Goal: Task Accomplishment & Management: Use online tool/utility

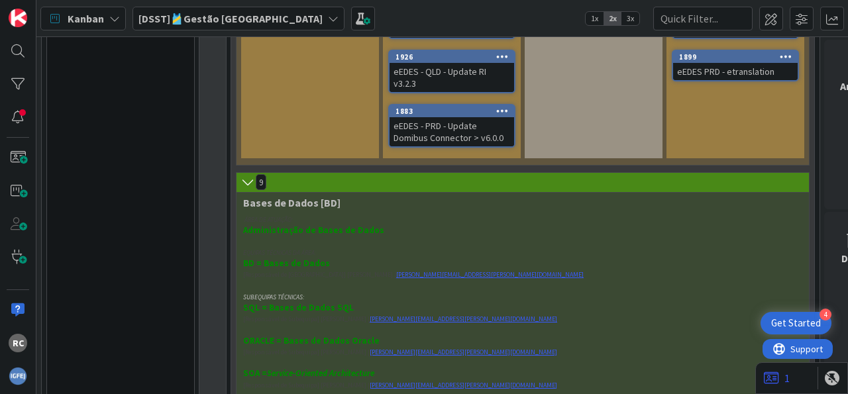
scroll to position [1642, 0]
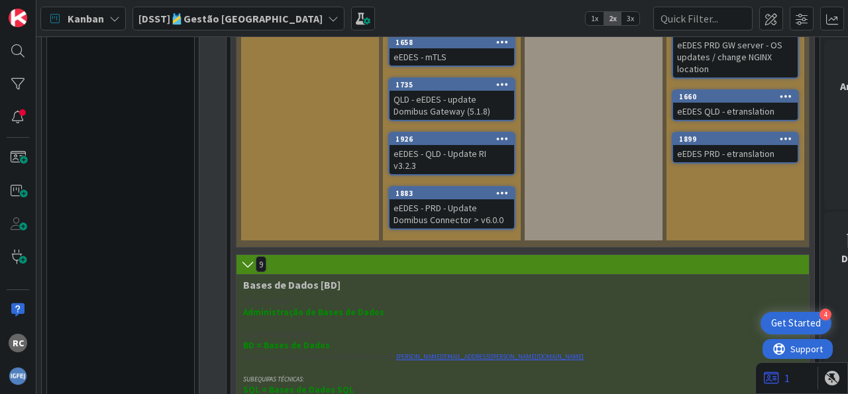
click at [473, 145] on div "eEDES - QLD - Update RI v3.2.3" at bounding box center [451, 159] width 124 height 29
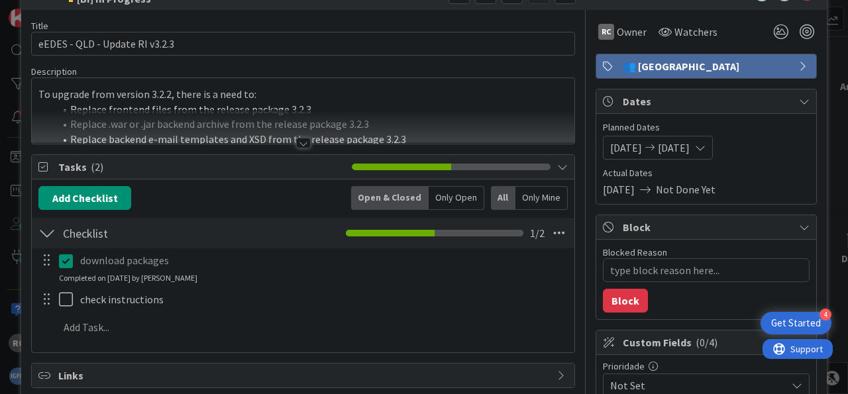
scroll to position [82, 0]
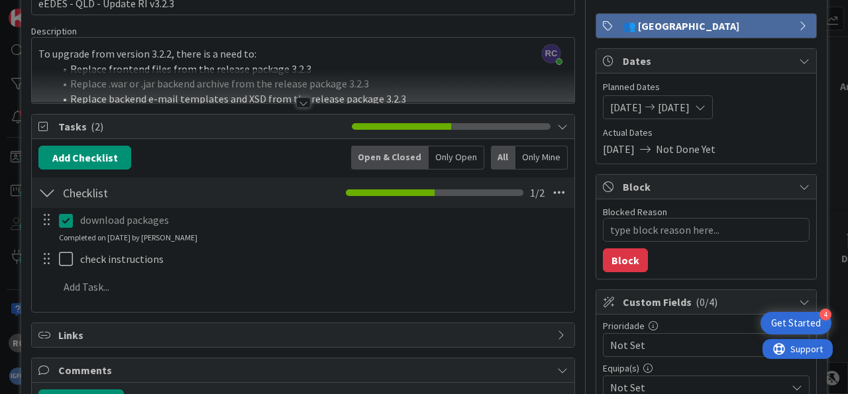
click at [300, 103] on div at bounding box center [303, 102] width 15 height 11
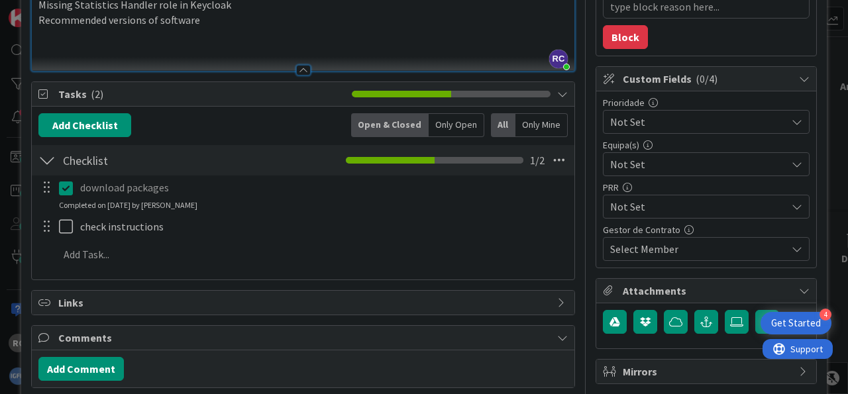
scroll to position [328, 0]
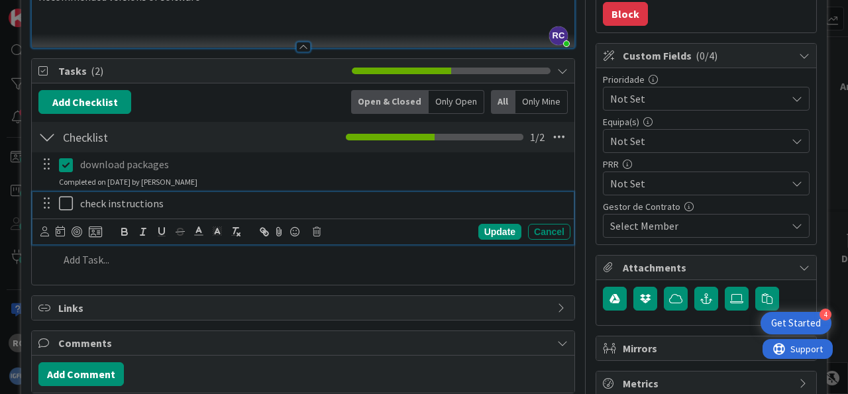
click at [101, 199] on p "check instructions" at bounding box center [322, 203] width 485 height 15
type textarea "x"
drag, startPoint x: 168, startPoint y: 199, endPoint x: 66, endPoint y: 173, distance: 105.0
click at [75, 199] on div "check instructions" at bounding box center [322, 203] width 495 height 23
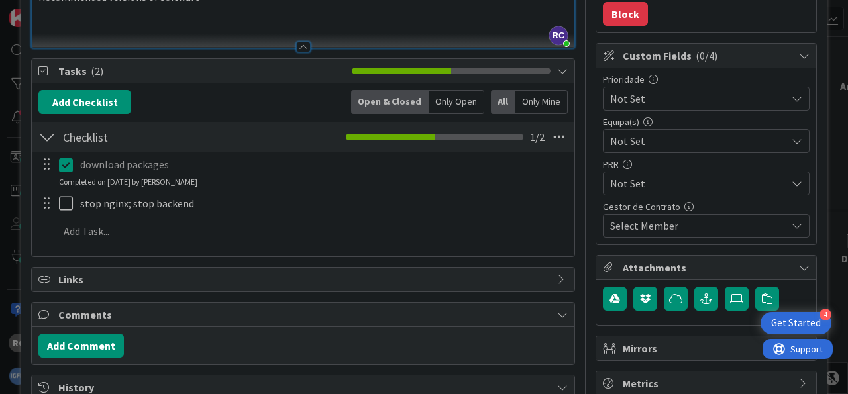
type textarea "x"
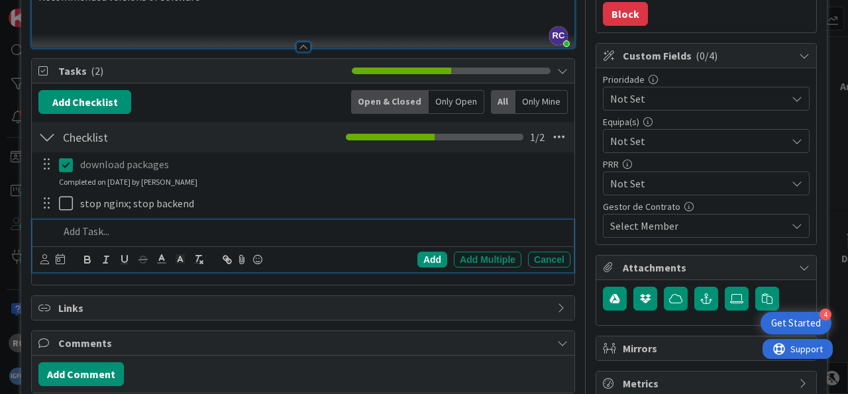
click at [91, 232] on p at bounding box center [312, 231] width 506 height 15
click at [432, 254] on div "Add" at bounding box center [432, 260] width 30 height 16
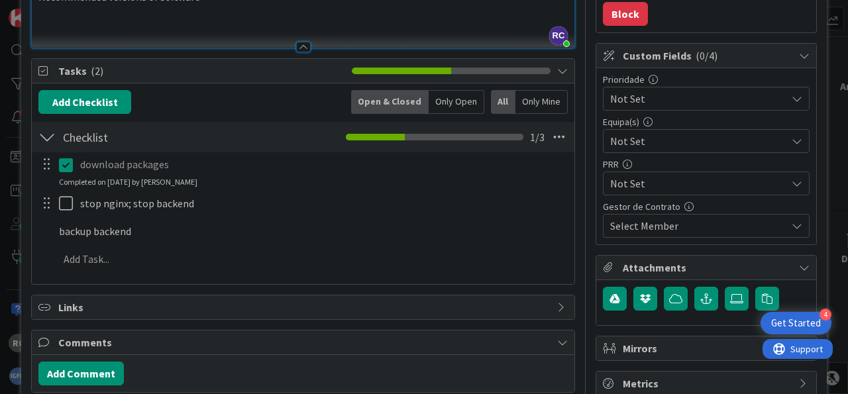
type textarea "x"
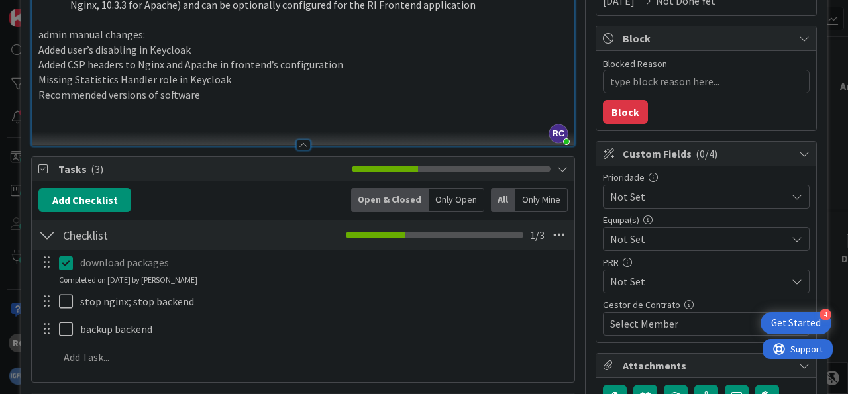
scroll to position [0, 0]
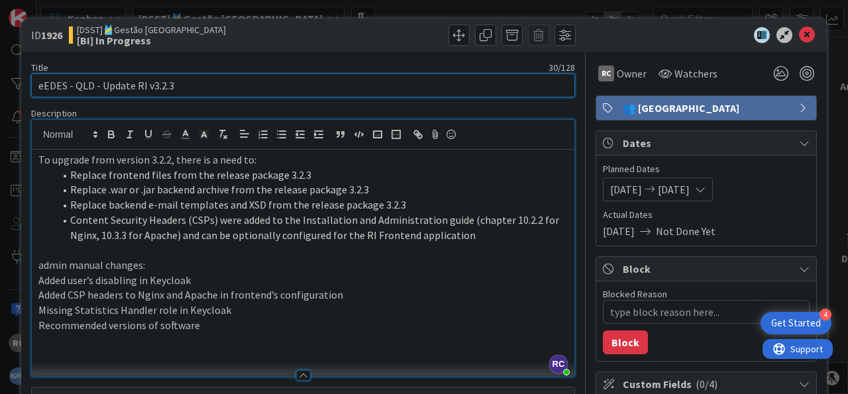
click at [141, 85] on input "eEDES - QLD - Update RI v3.2.3" at bounding box center [303, 85] width 544 height 24
type input "eEDES - QLD - Update backend v3.2.3"
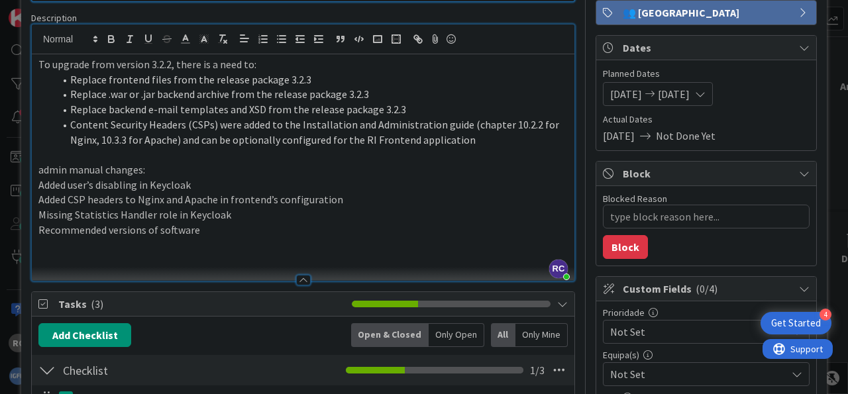
type textarea "x"
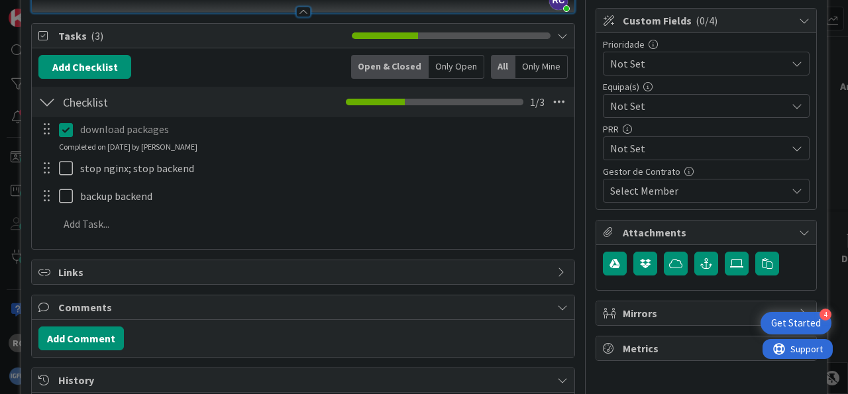
scroll to position [411, 0]
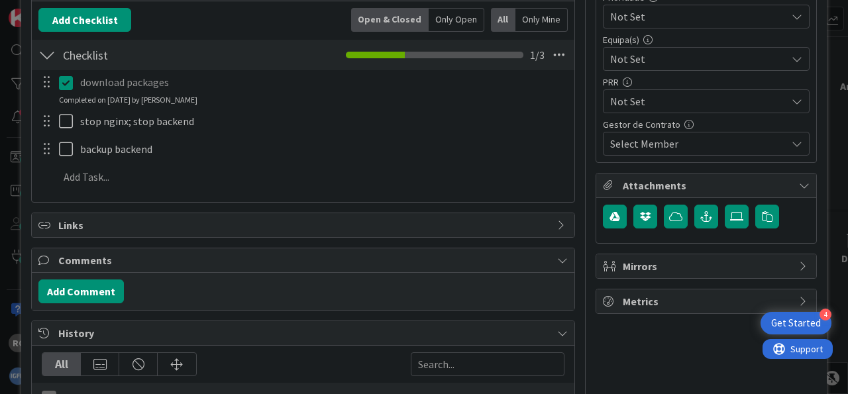
type input "eEDES - QLD - Update backend v3.2.3"
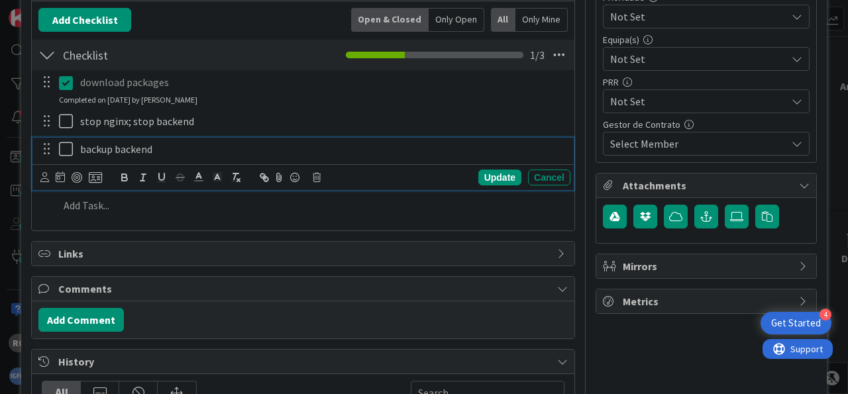
click at [207, 153] on p "backup backend" at bounding box center [322, 149] width 485 height 15
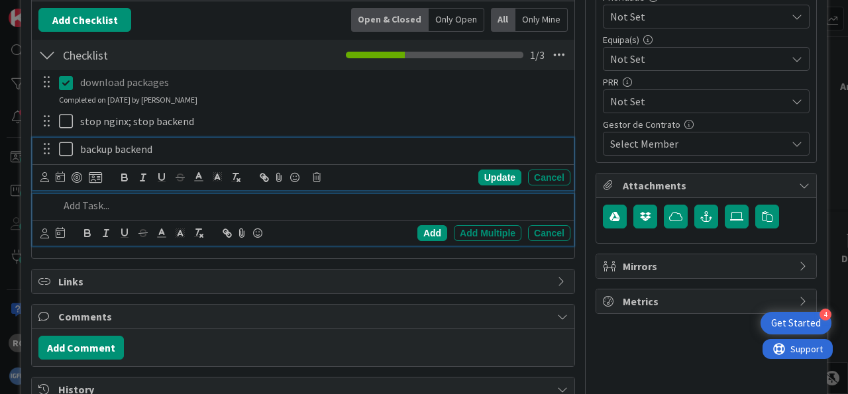
click at [129, 199] on p at bounding box center [312, 205] width 506 height 15
click at [83, 148] on p "backup backend" at bounding box center [322, 149] width 485 height 15
click at [189, 199] on p at bounding box center [312, 205] width 506 height 15
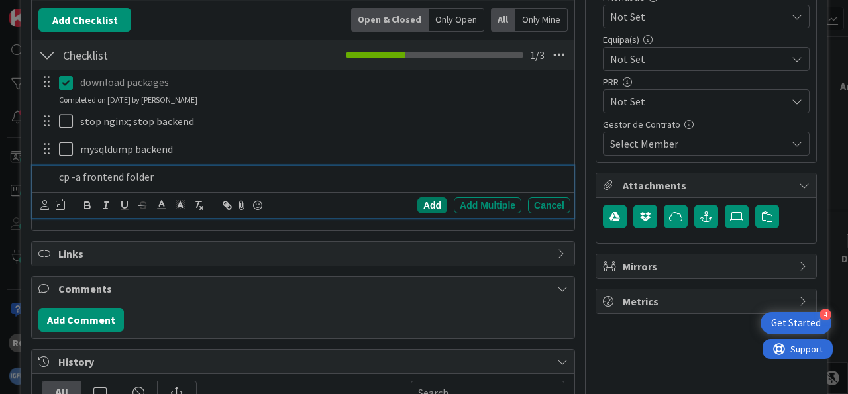
click at [428, 209] on div "Add" at bounding box center [432, 205] width 30 height 16
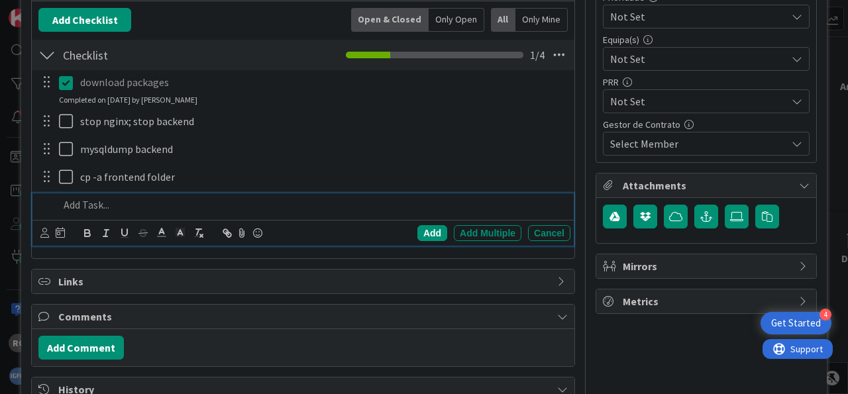
click at [127, 203] on p at bounding box center [312, 204] width 506 height 15
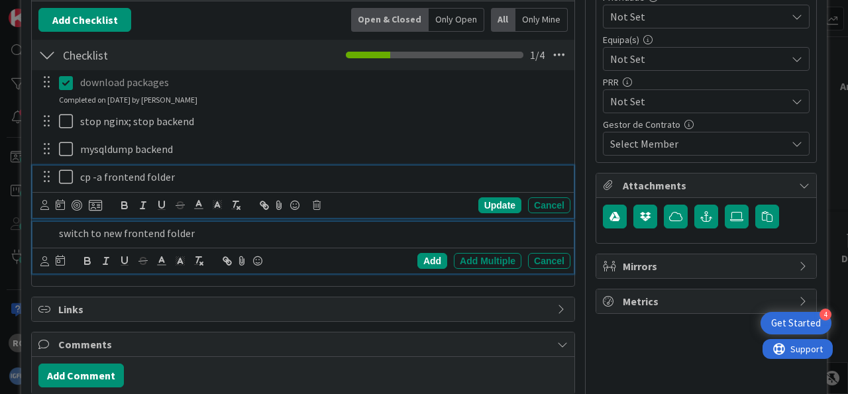
click at [201, 173] on p "cp -a frontend folder" at bounding box center [322, 177] width 485 height 15
click at [198, 226] on p "switch to new frontend folder" at bounding box center [312, 233] width 506 height 15
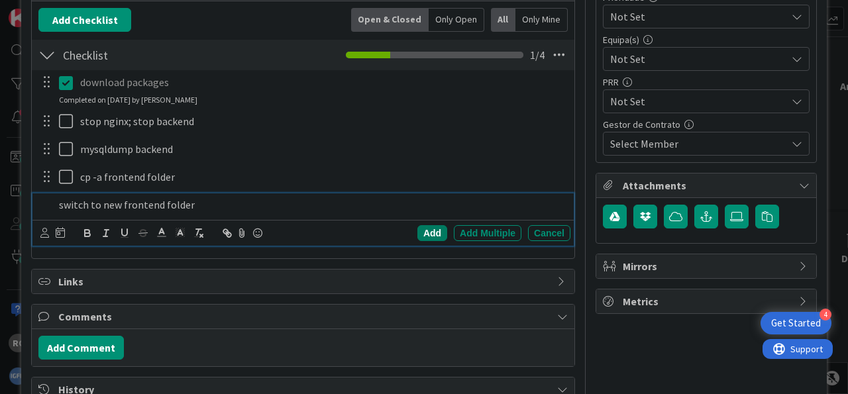
click at [417, 230] on div "Add" at bounding box center [432, 233] width 30 height 16
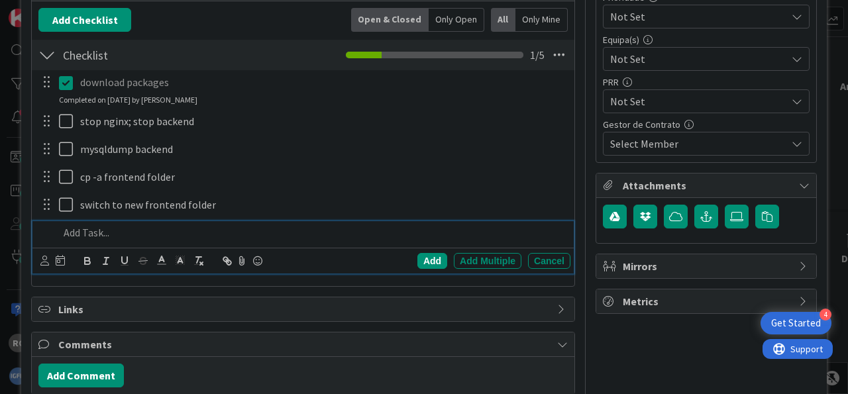
click at [140, 232] on p at bounding box center [312, 232] width 506 height 15
click at [421, 258] on div "Add" at bounding box center [432, 261] width 30 height 16
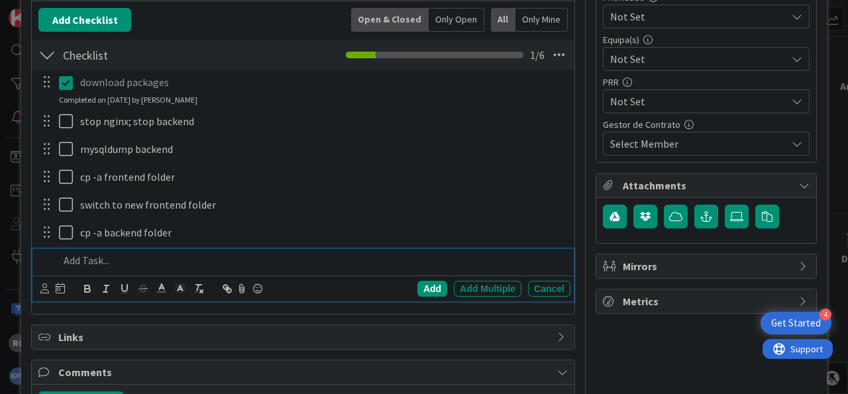
click at [164, 264] on p at bounding box center [312, 260] width 506 height 15
click at [424, 288] on div "Add" at bounding box center [432, 289] width 30 height 16
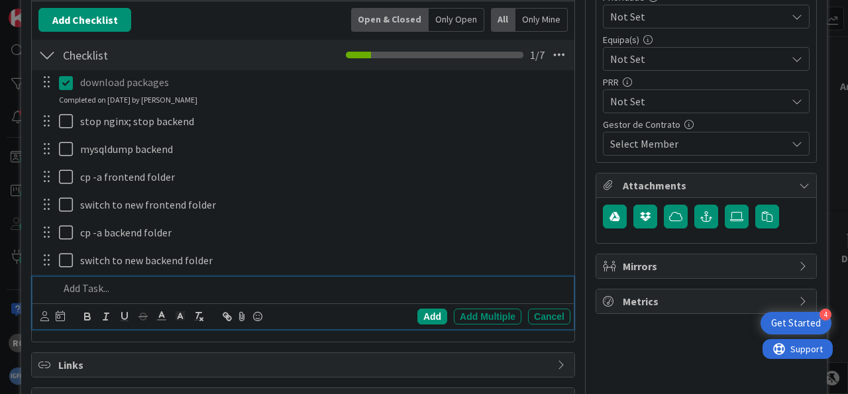
click at [166, 291] on p at bounding box center [312, 288] width 506 height 15
drag, startPoint x: 424, startPoint y: 311, endPoint x: 276, endPoint y: 305, distance: 147.7
click at [424, 312] on div "Add" at bounding box center [432, 317] width 30 height 16
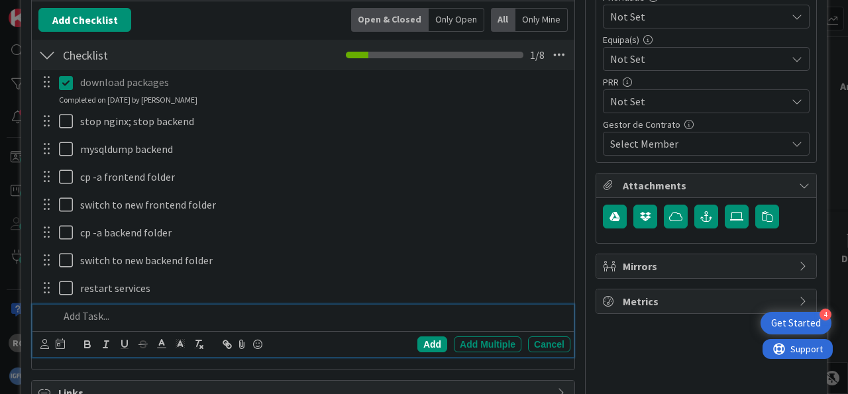
click at [191, 305] on div at bounding box center [312, 316] width 516 height 23
click at [432, 343] on div "Add" at bounding box center [432, 344] width 30 height 16
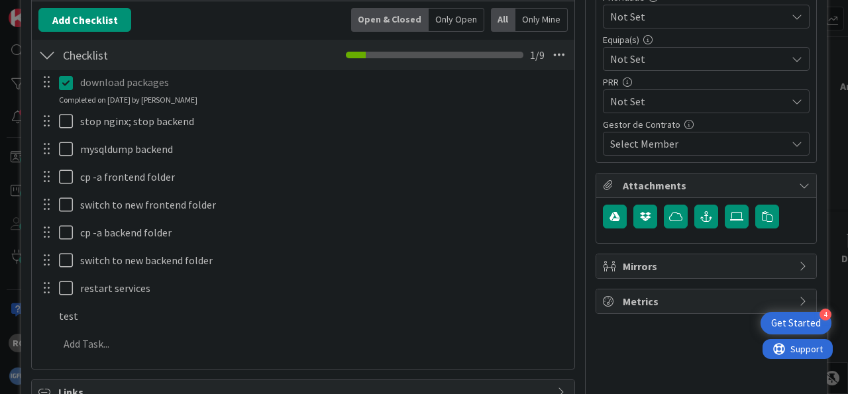
type textarea "x"
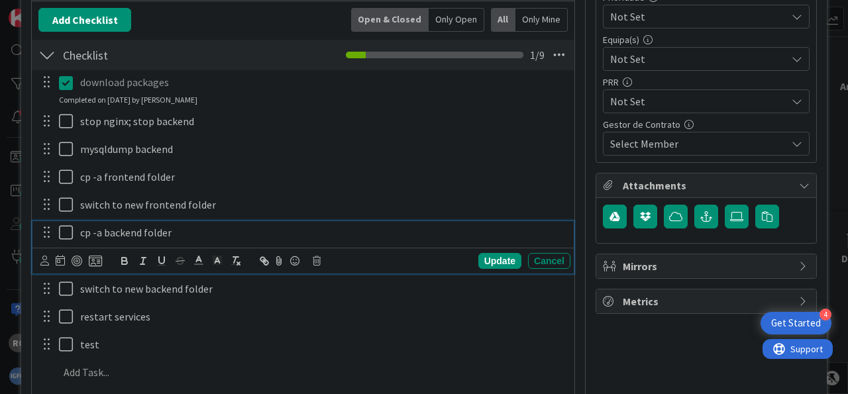
click at [177, 231] on p "cp -a backend folder" at bounding box center [322, 232] width 485 height 15
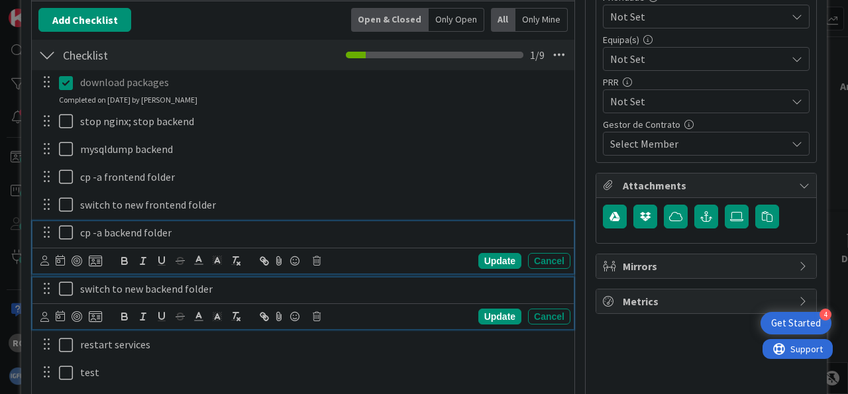
click at [212, 285] on p "switch to new backend folder" at bounding box center [322, 288] width 485 height 15
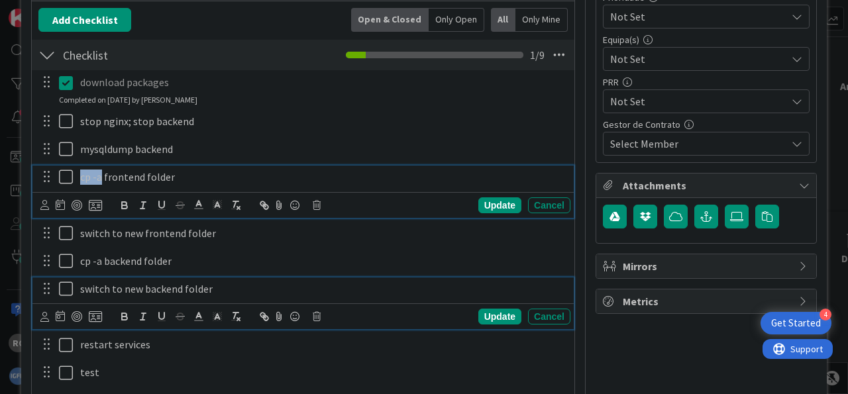
drag, startPoint x: 103, startPoint y: 175, endPoint x: 15, endPoint y: 177, distance: 88.1
click at [75, 177] on div "cp -a frontend folder" at bounding box center [322, 177] width 495 height 23
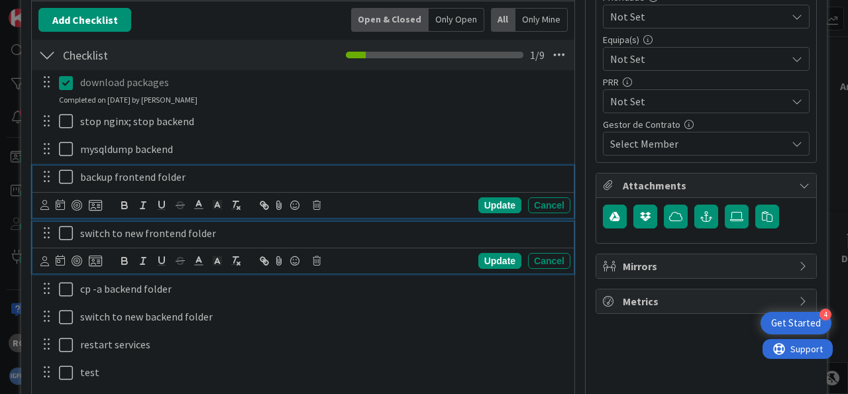
click at [299, 228] on p "switch to new frontend folder" at bounding box center [322, 233] width 485 height 15
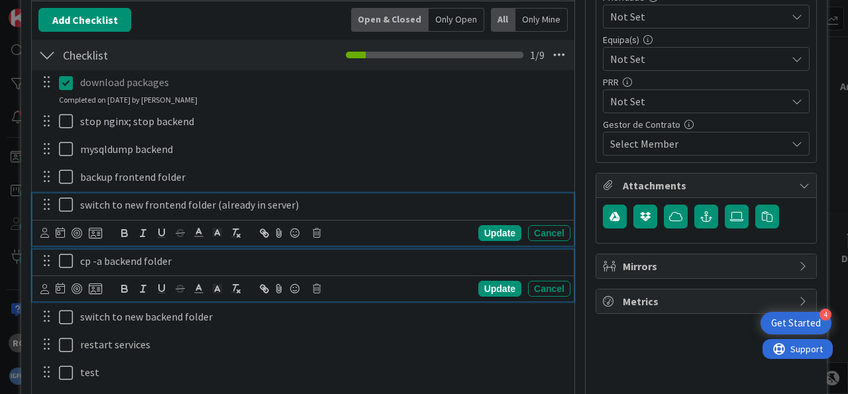
drag, startPoint x: 217, startPoint y: 258, endPoint x: 223, endPoint y: 268, distance: 12.5
click at [214, 259] on p "cp -a backend folder" at bounding box center [322, 261] width 485 height 15
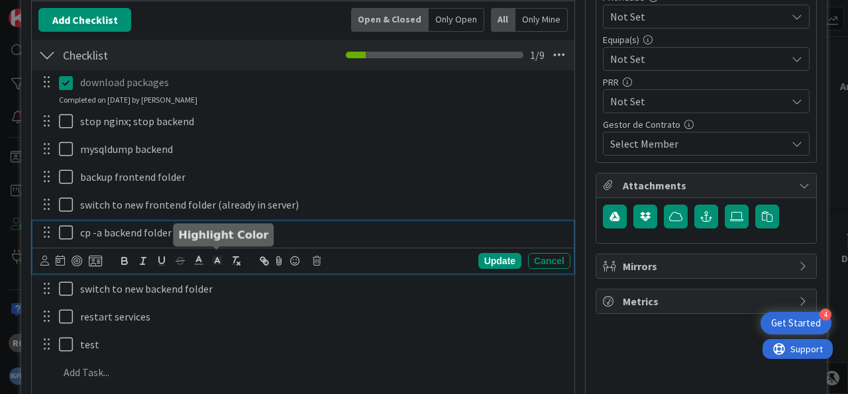
type textarea "x"
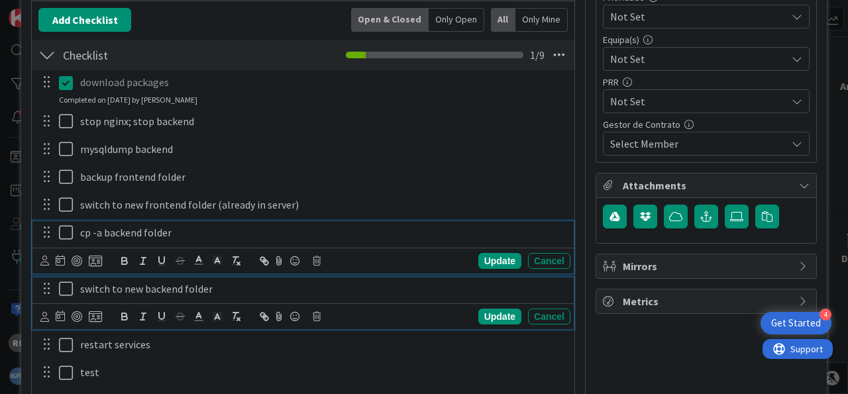
drag, startPoint x: 244, startPoint y: 288, endPoint x: 253, endPoint y: 288, distance: 8.6
click at [244, 289] on p "switch to new backend folder" at bounding box center [322, 288] width 485 height 15
click at [205, 221] on div "cp -a backend folder" at bounding box center [322, 232] width 495 height 23
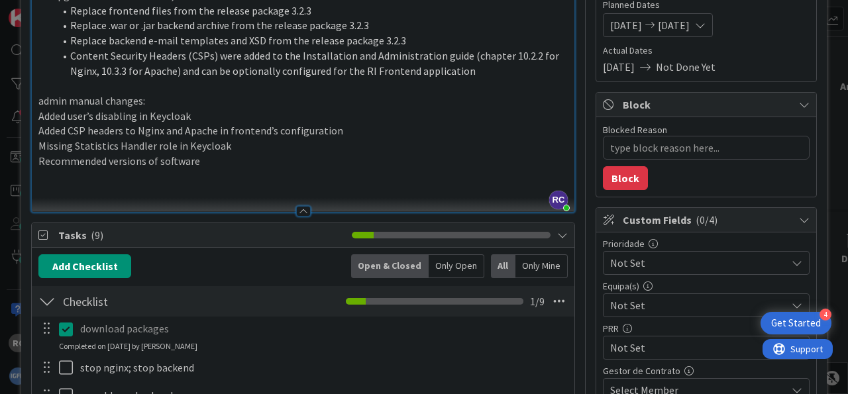
scroll to position [82, 0]
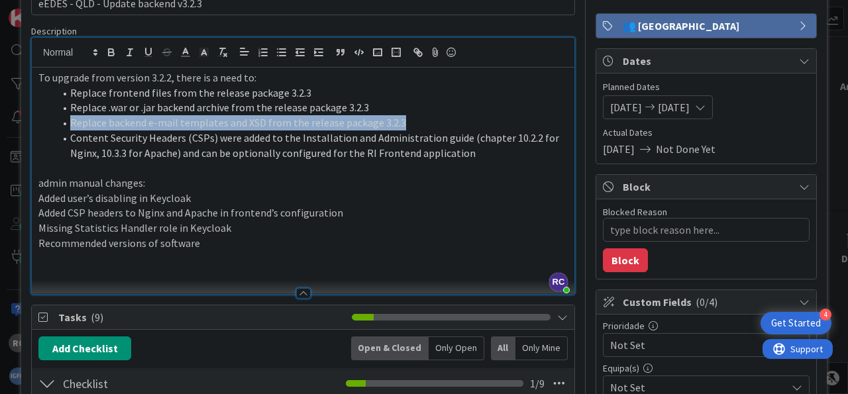
drag, startPoint x: 383, startPoint y: 105, endPoint x: 406, endPoint y: 121, distance: 27.9
click at [406, 121] on ol "Replace frontend files from the release package 3.2.3 Replace .war or .jar back…" at bounding box center [302, 122] width 529 height 75
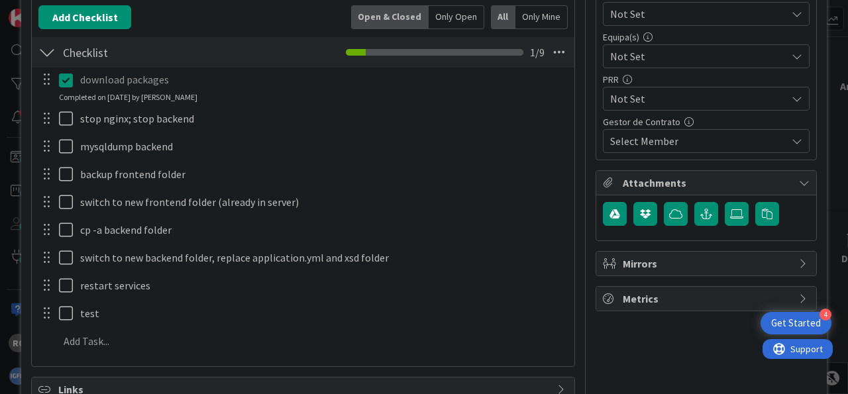
scroll to position [411, 0]
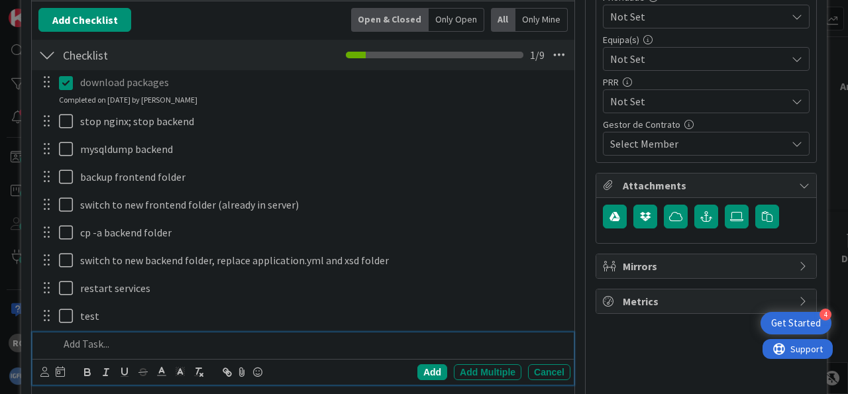
click at [117, 342] on p at bounding box center [312, 343] width 506 height 15
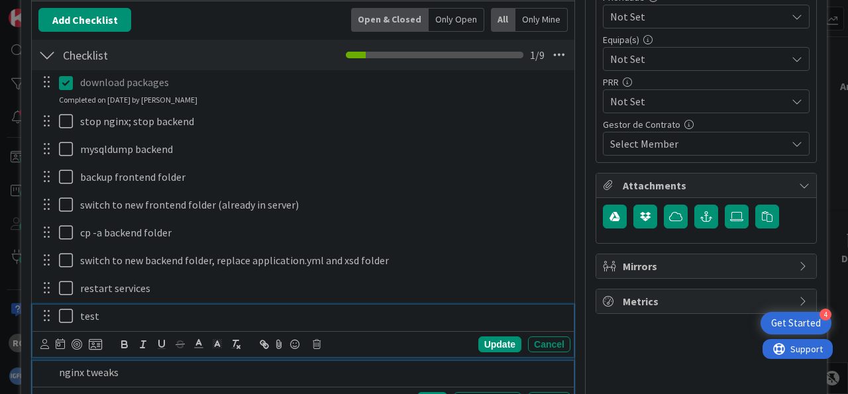
click at [150, 312] on p "test" at bounding box center [322, 316] width 485 height 15
click at [41, 371] on div at bounding box center [46, 372] width 16 height 23
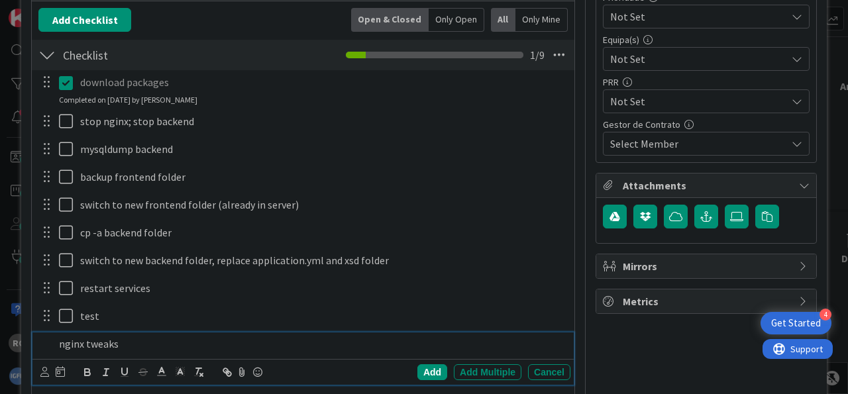
click at [261, 344] on p "nginx tweaks" at bounding box center [312, 343] width 506 height 15
click at [428, 375] on div "Add" at bounding box center [432, 372] width 30 height 16
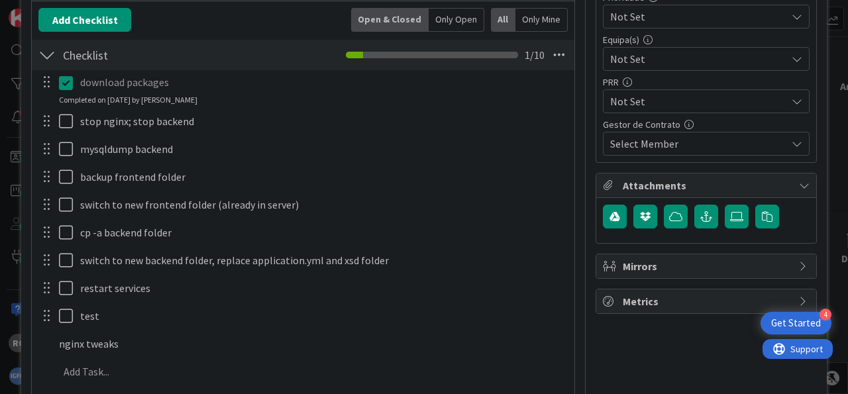
type textarea "x"
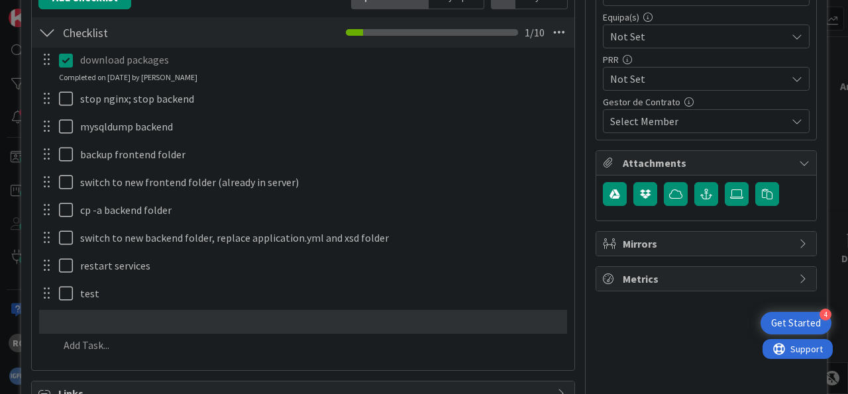
scroll to position [437, 0]
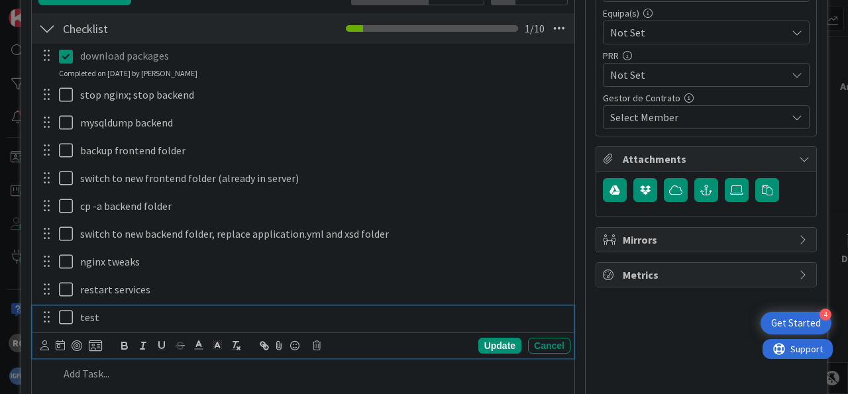
click at [125, 318] on p "test" at bounding box center [322, 317] width 485 height 15
click at [227, 220] on div "download packages Update Cancel Completed on [DATE] by [PERSON_NAME] stop nginx…" at bounding box center [302, 217] width 529 height 346
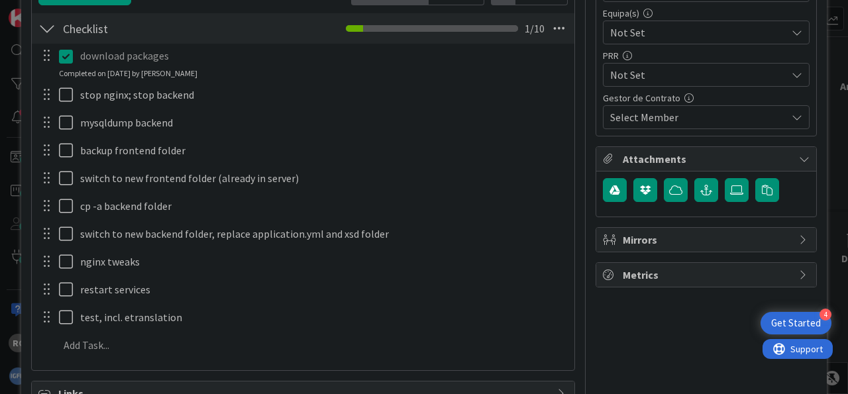
type textarea "x"
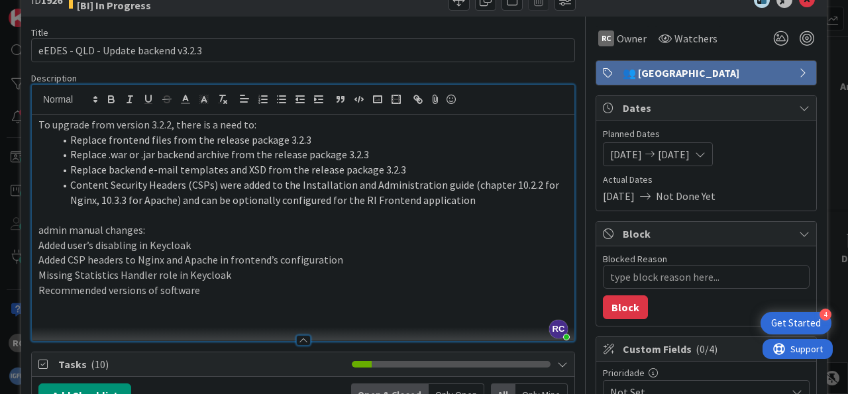
scroll to position [0, 0]
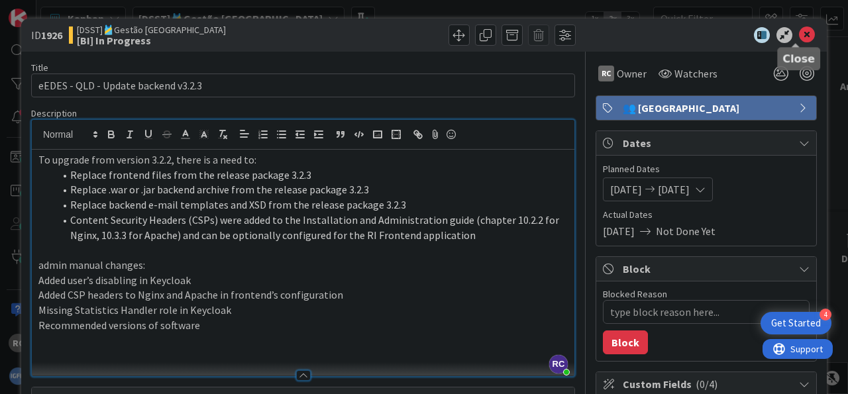
drag, startPoint x: 795, startPoint y: 33, endPoint x: 666, endPoint y: 110, distance: 150.2
click at [799, 32] on icon at bounding box center [807, 35] width 16 height 16
